Goal: Navigation & Orientation: Find specific page/section

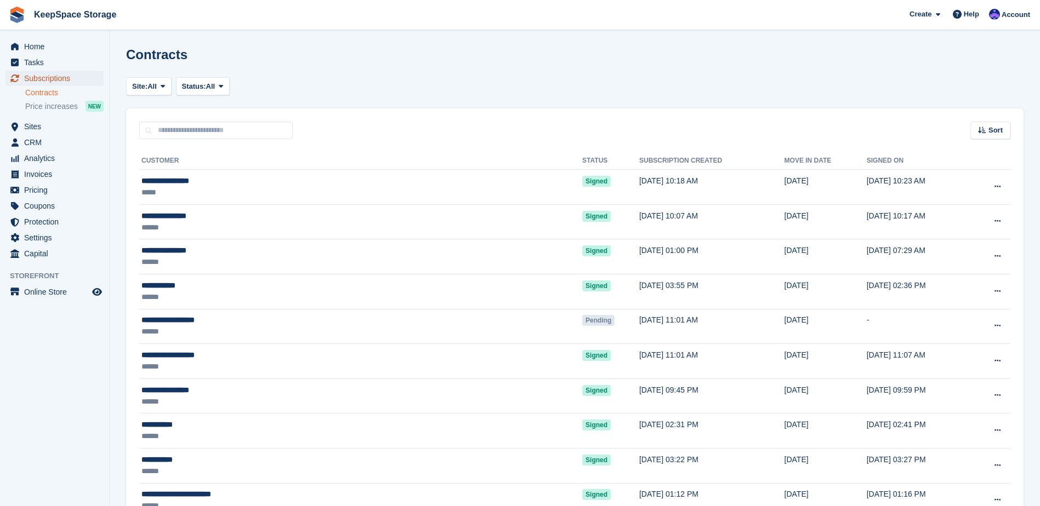
click at [52, 78] on span "Subscriptions" at bounding box center [57, 78] width 66 height 15
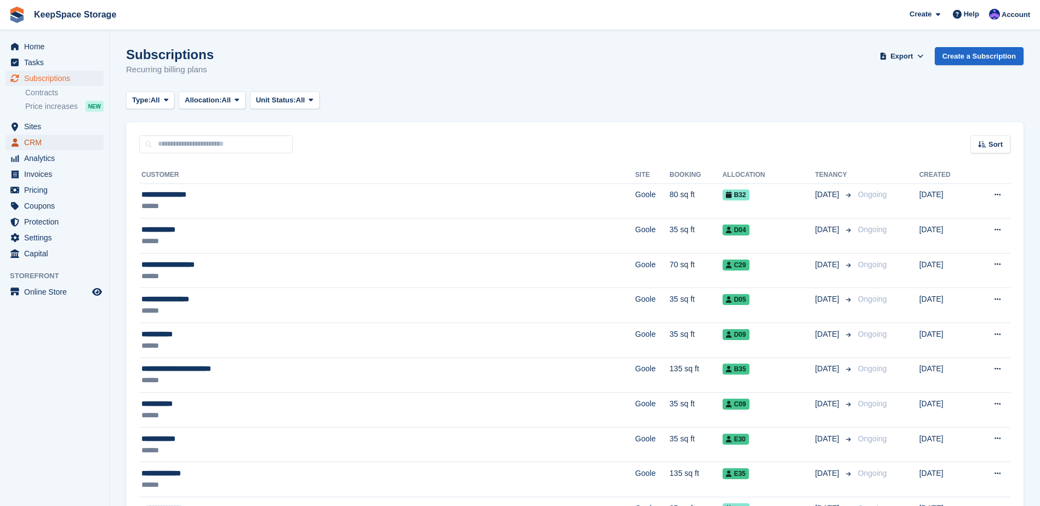
click at [58, 138] on span "CRM" at bounding box center [57, 142] width 66 height 15
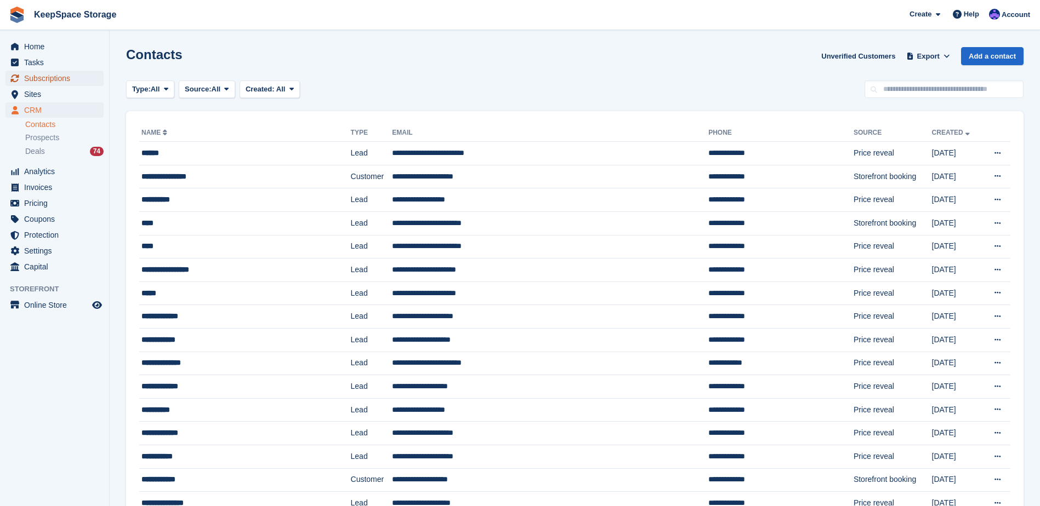
click at [56, 83] on span "Subscriptions" at bounding box center [57, 78] width 66 height 15
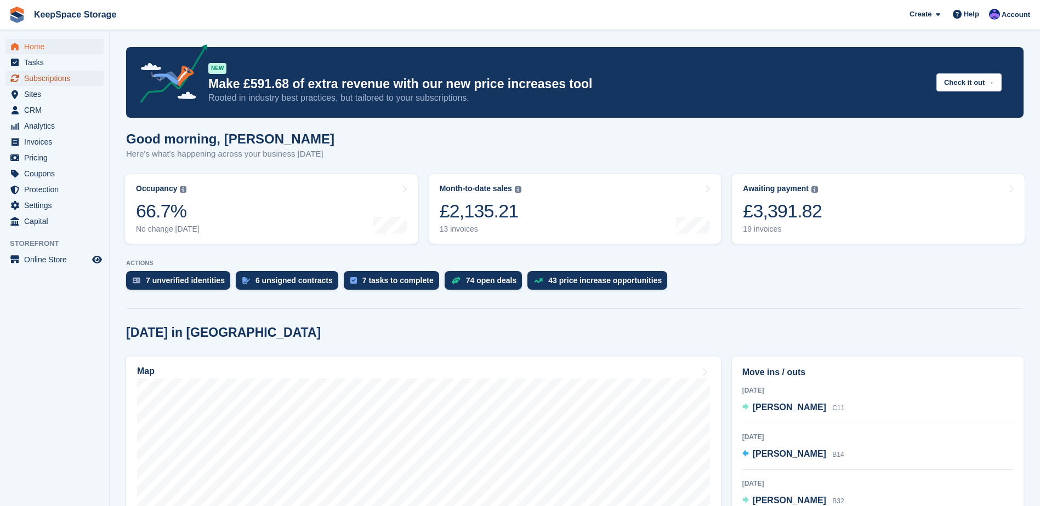
click at [44, 77] on span "Subscriptions" at bounding box center [57, 78] width 66 height 15
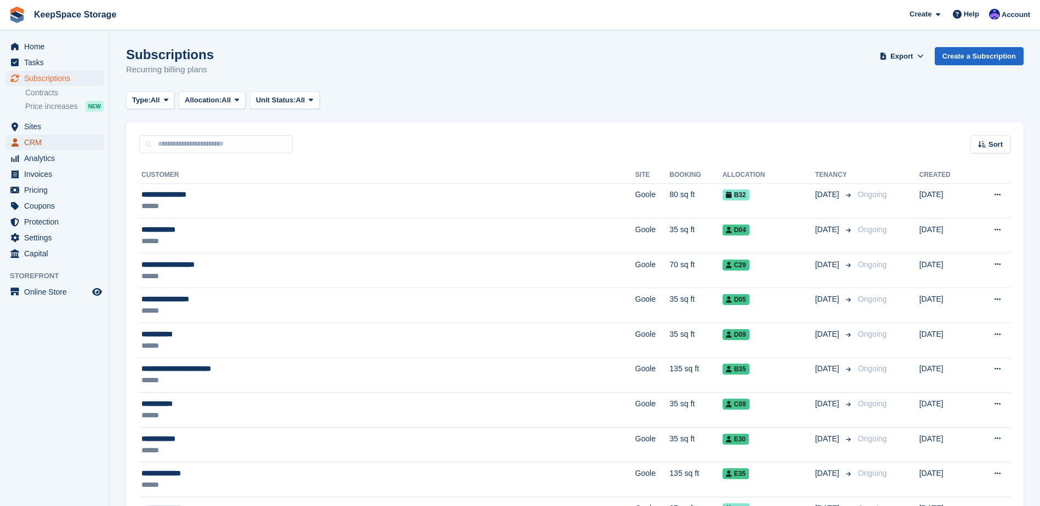
click at [69, 137] on span "CRM" at bounding box center [57, 142] width 66 height 15
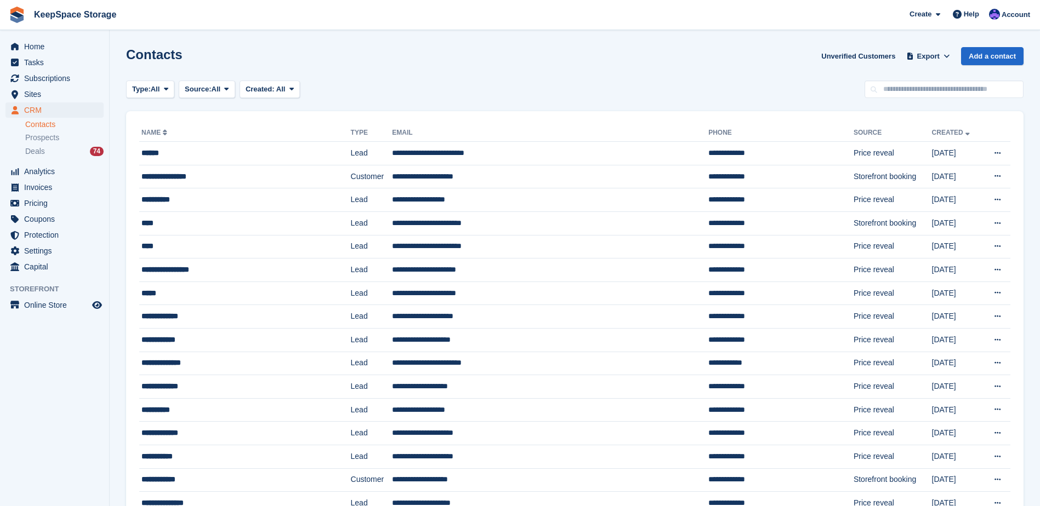
click at [66, 126] on link "Contacts" at bounding box center [64, 124] width 78 height 10
click at [61, 134] on div "Prospects" at bounding box center [64, 138] width 78 height 10
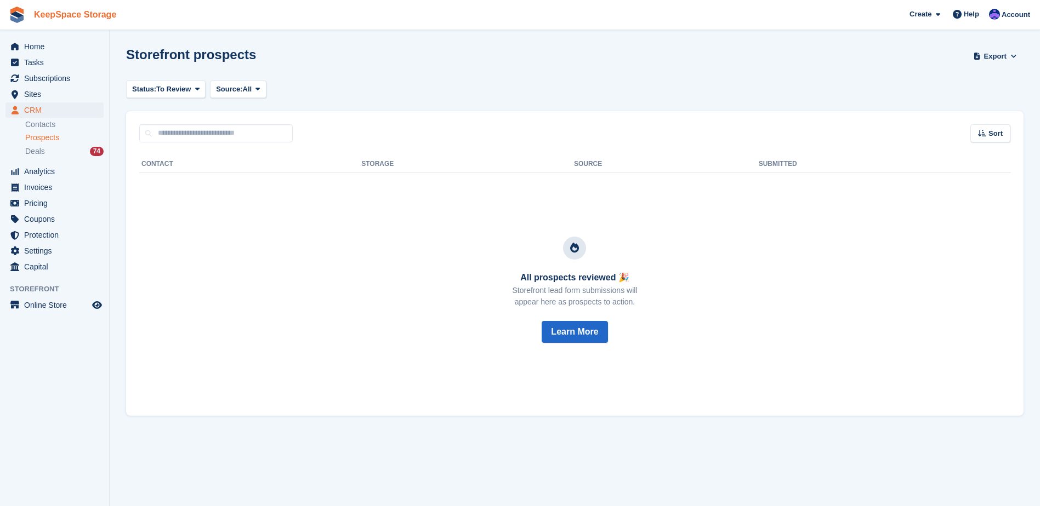
click at [56, 18] on link "KeepSpace Storage" at bounding box center [75, 14] width 91 height 18
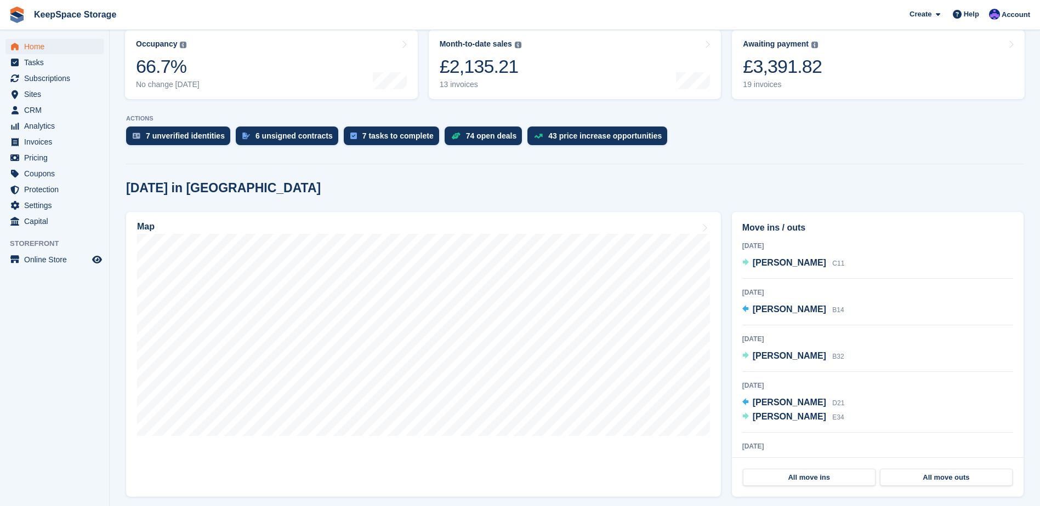
scroll to position [274, 0]
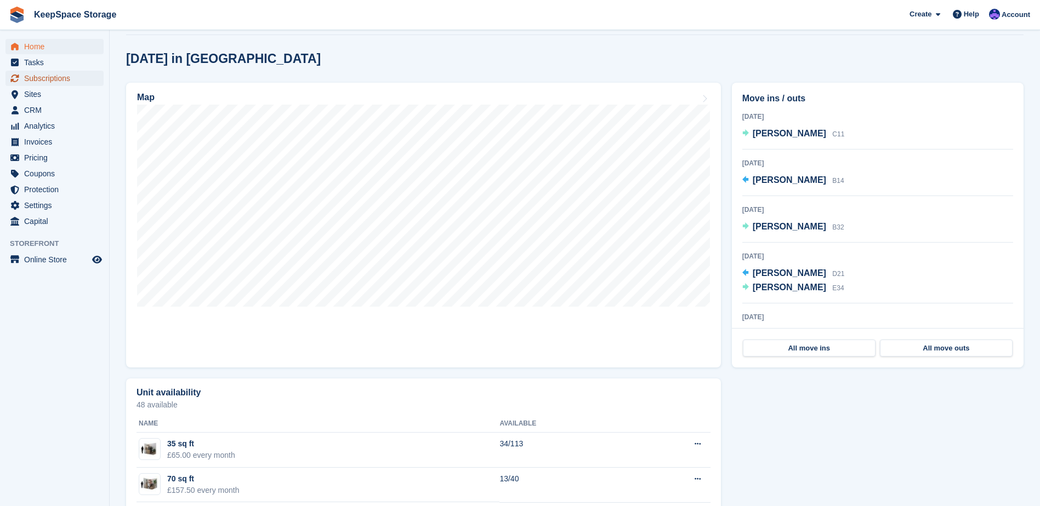
click at [55, 76] on span "Subscriptions" at bounding box center [57, 78] width 66 height 15
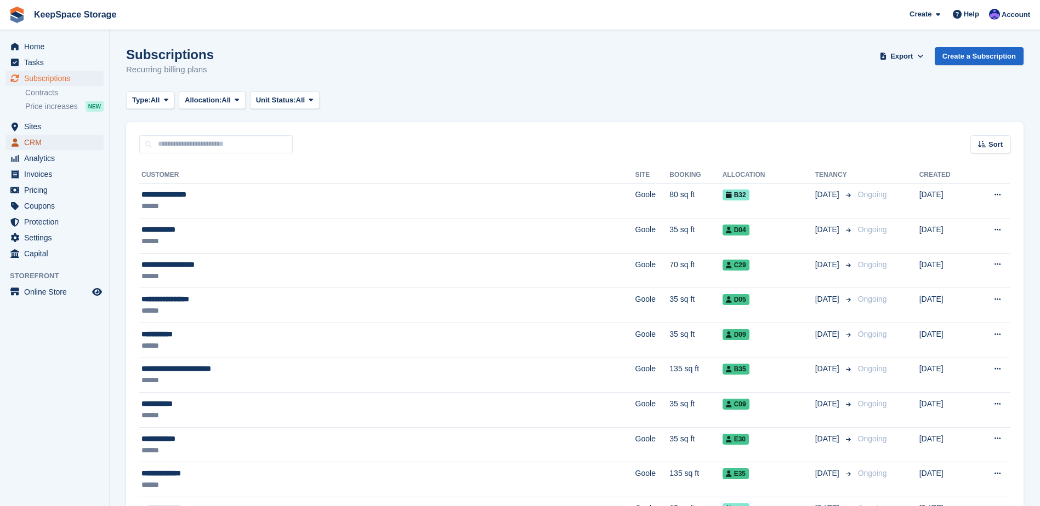
click at [54, 143] on span "CRM" at bounding box center [57, 142] width 66 height 15
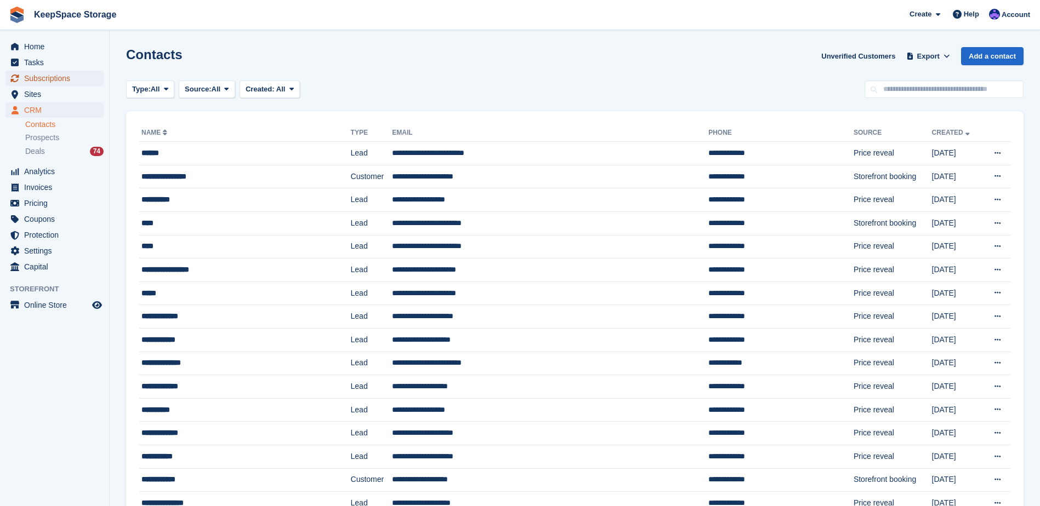
click at [60, 79] on span "Subscriptions" at bounding box center [57, 78] width 66 height 15
